Goal: Information Seeking & Learning: Learn about a topic

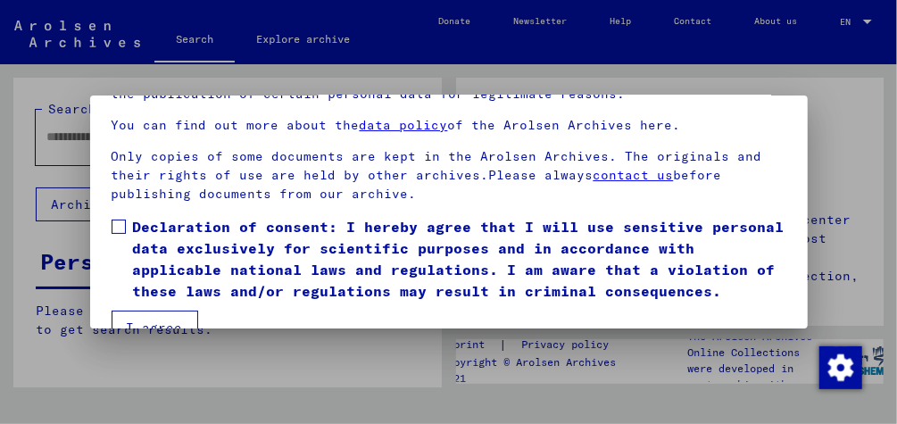
scroll to position [131, 0]
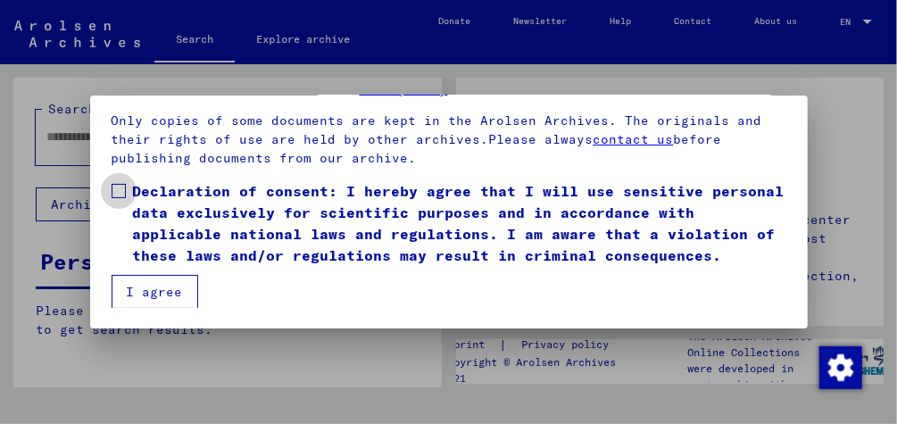
click at [116, 191] on span at bounding box center [119, 191] width 14 height 14
click at [132, 290] on button "I agree" at bounding box center [155, 292] width 87 height 34
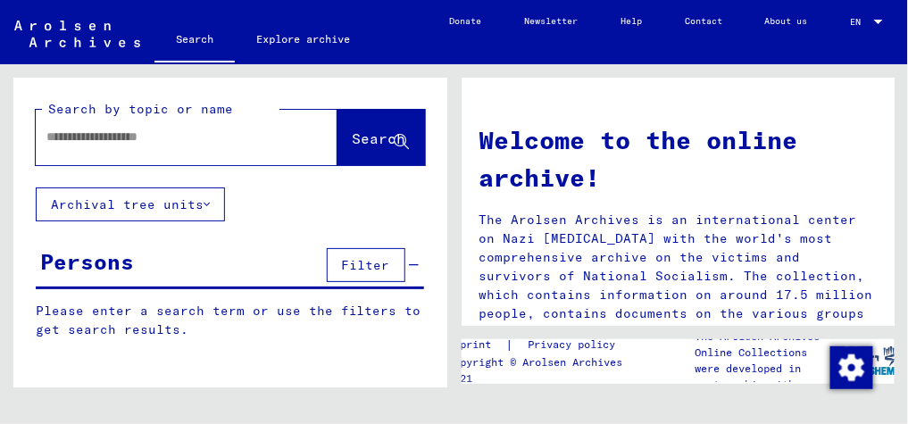
click at [214, 202] on button "Archival tree units" at bounding box center [130, 204] width 189 height 34
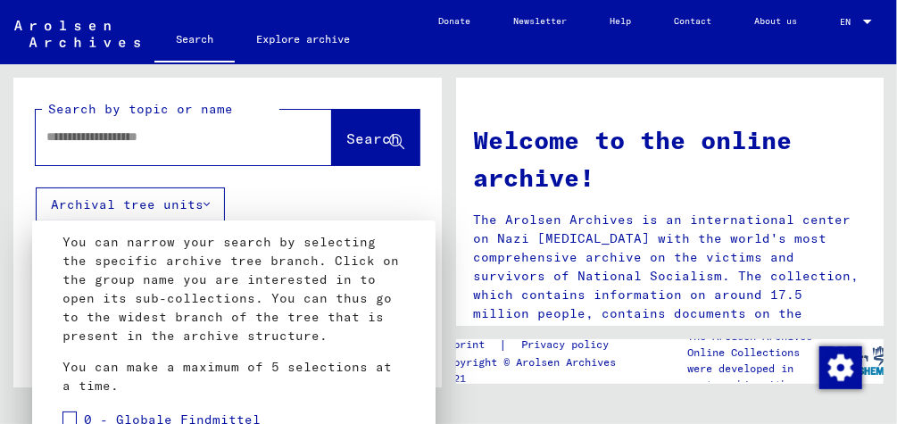
scroll to position [132, 0]
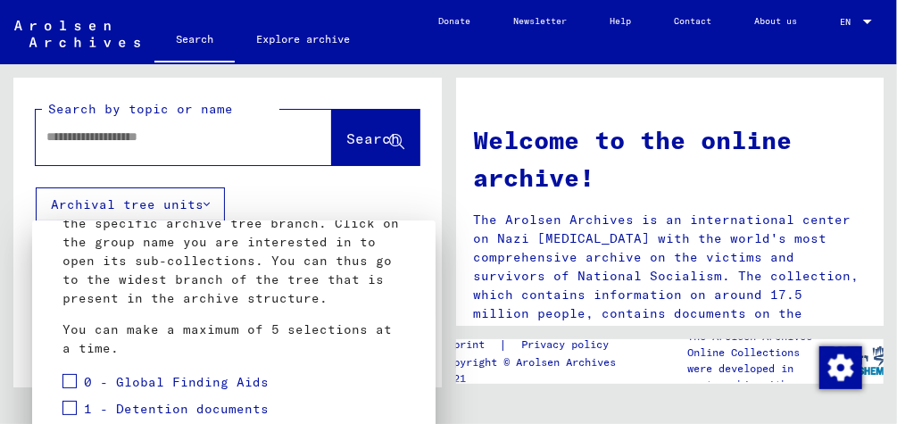
click at [64, 401] on span at bounding box center [69, 408] width 14 height 14
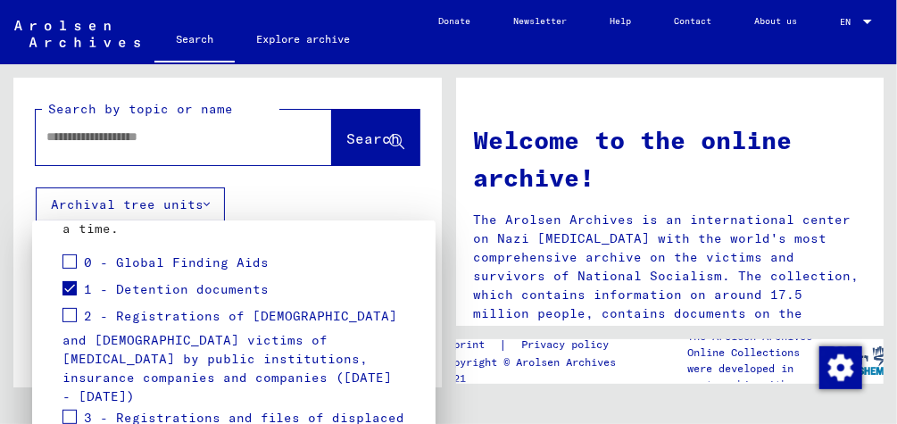
scroll to position [269, 0]
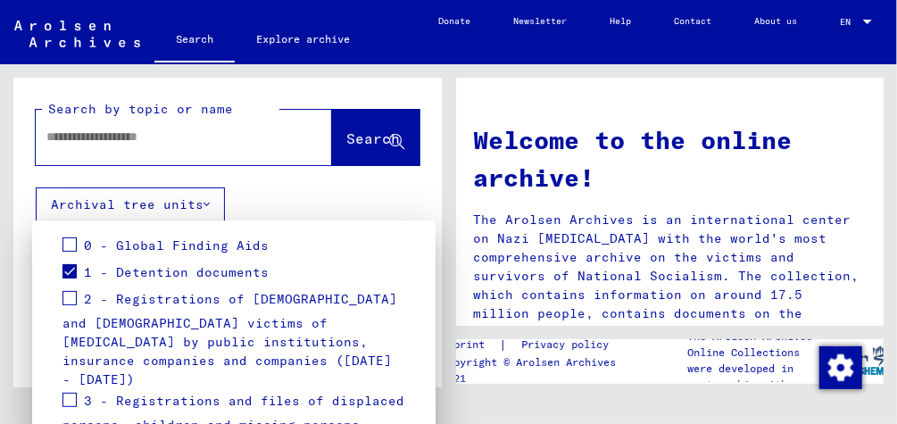
click at [71, 291] on span at bounding box center [69, 298] width 14 height 14
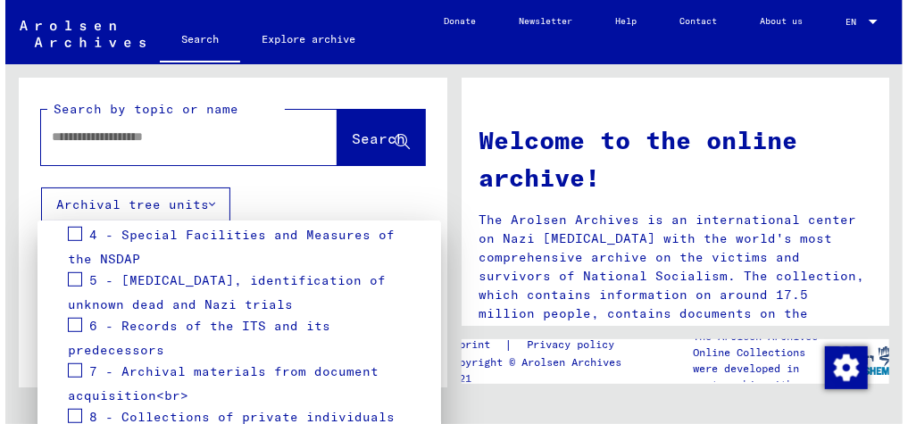
scroll to position [504, 0]
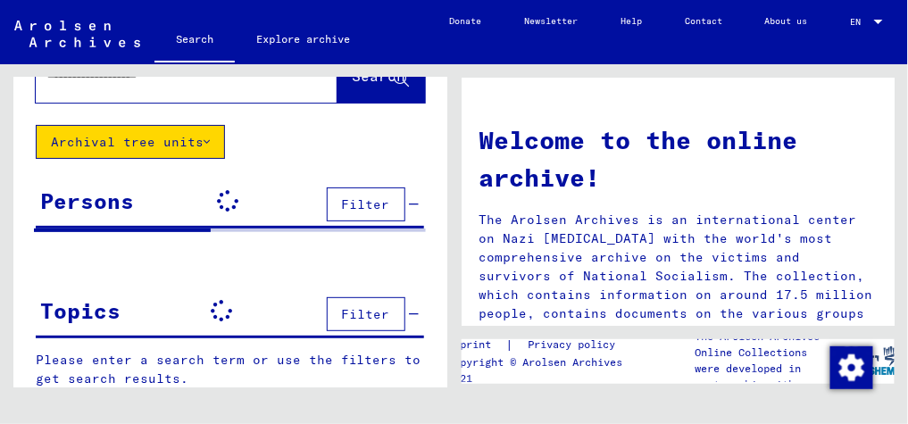
scroll to position [143, 0]
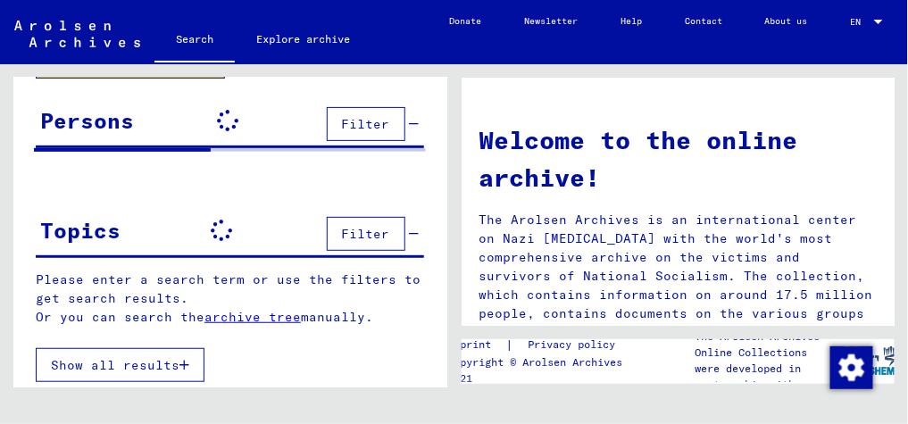
click at [276, 316] on link "archive tree" at bounding box center [252, 317] width 96 height 16
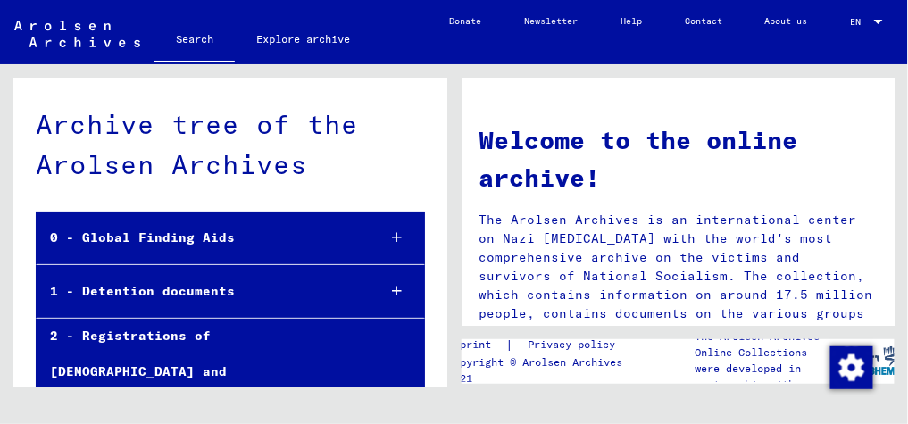
click at [242, 337] on div "2 - Registrations of [DEMOGRAPHIC_DATA] and [DEMOGRAPHIC_DATA] victims of [MEDI…" at bounding box center [200, 424] width 326 height 210
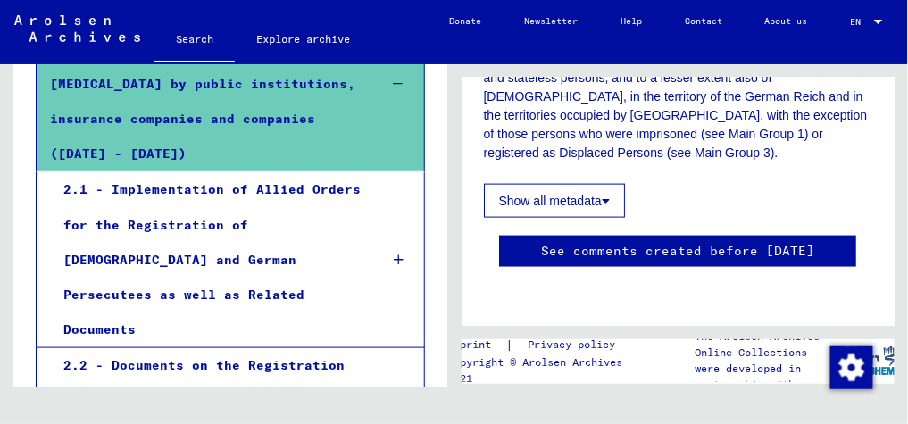
scroll to position [317, 0]
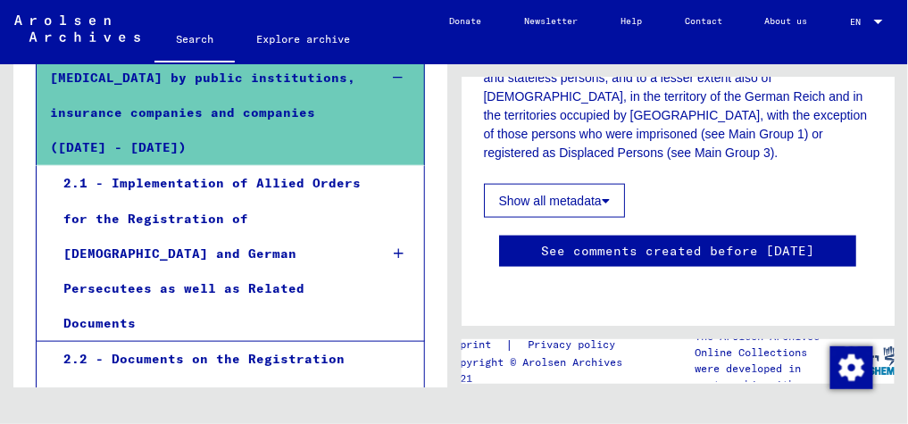
click at [177, 174] on div "2.1 - Implementation of Allied Orders for the Registration of [DEMOGRAPHIC_DATA…" at bounding box center [207, 253] width 314 height 175
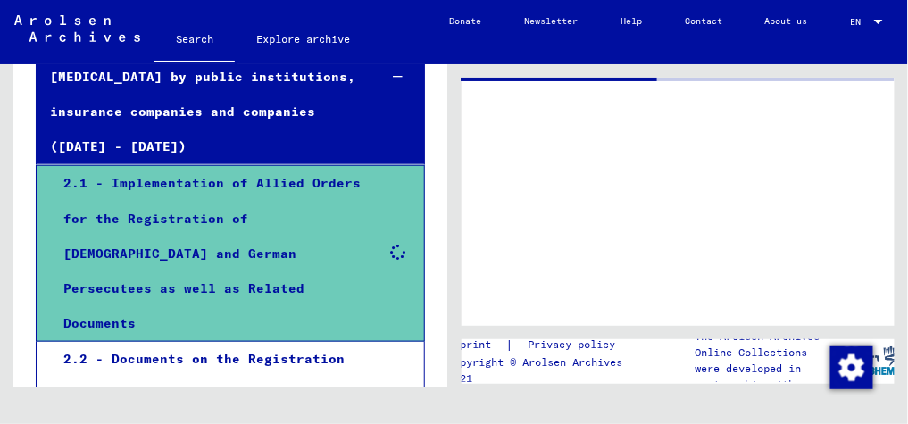
scroll to position [316, 0]
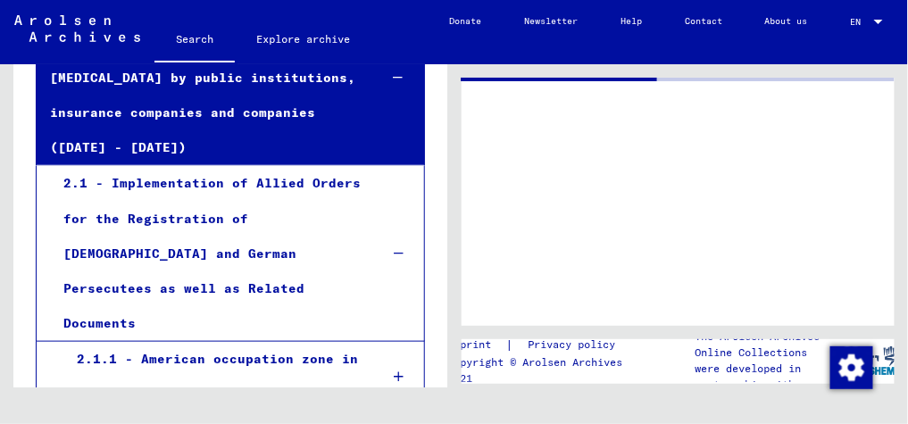
scroll to position [339, 0]
